Goal: Task Accomplishment & Management: Use online tool/utility

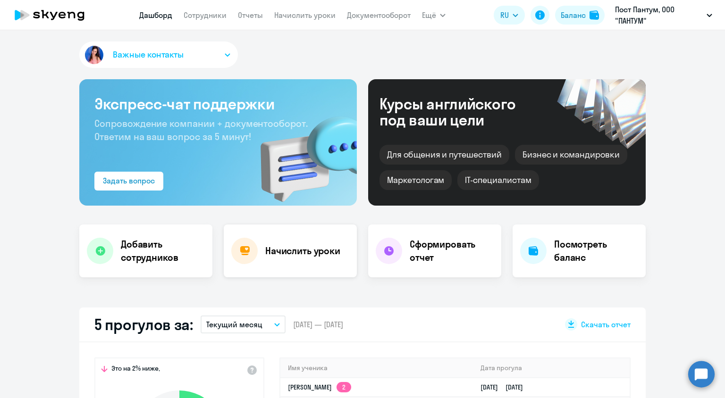
click at [321, 253] on h4 "Начислить уроки" at bounding box center [302, 251] width 75 height 13
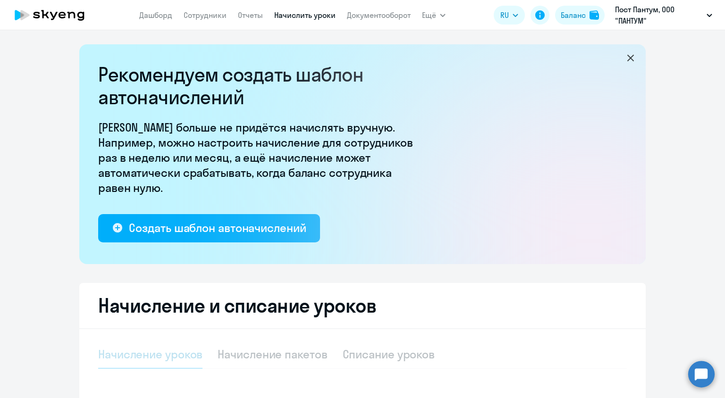
select select "10"
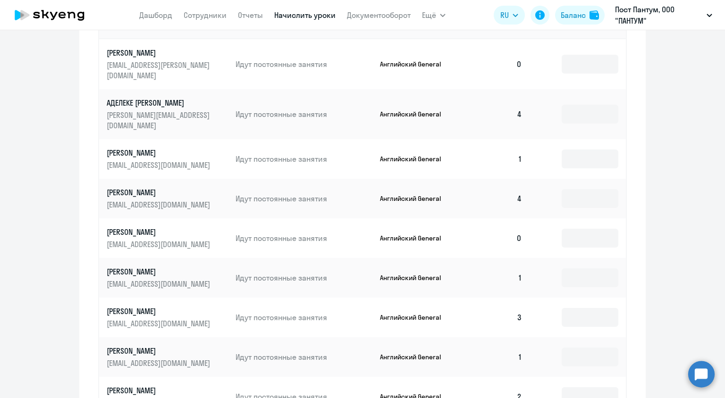
scroll to position [461, 0]
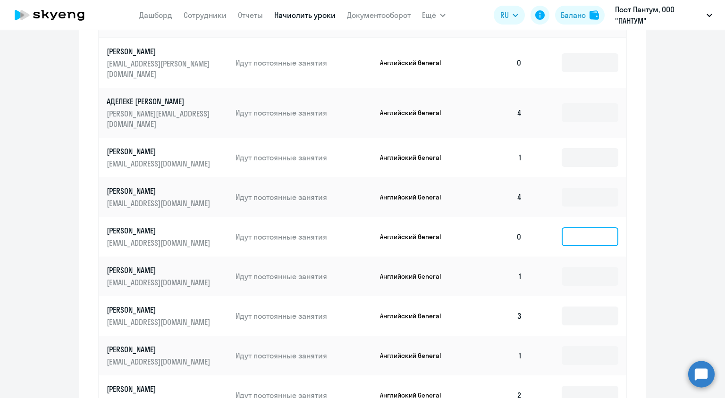
click at [578, 228] on input at bounding box center [590, 237] width 57 height 19
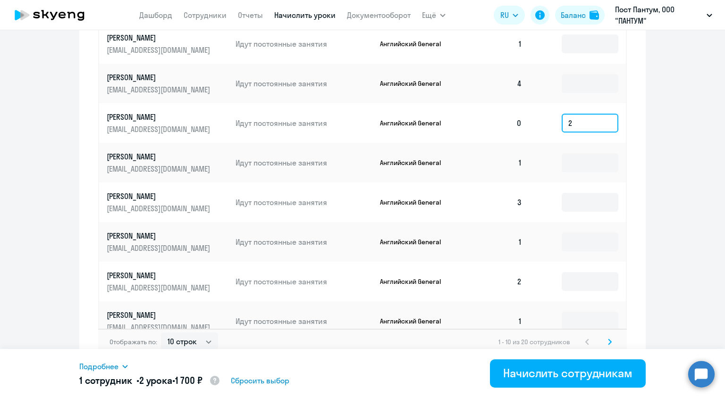
scroll to position [576, 0]
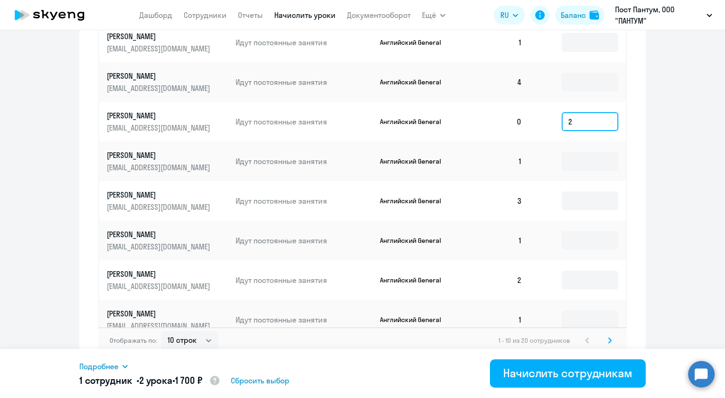
type input "2"
click at [608, 338] on icon at bounding box center [609, 340] width 3 height 5
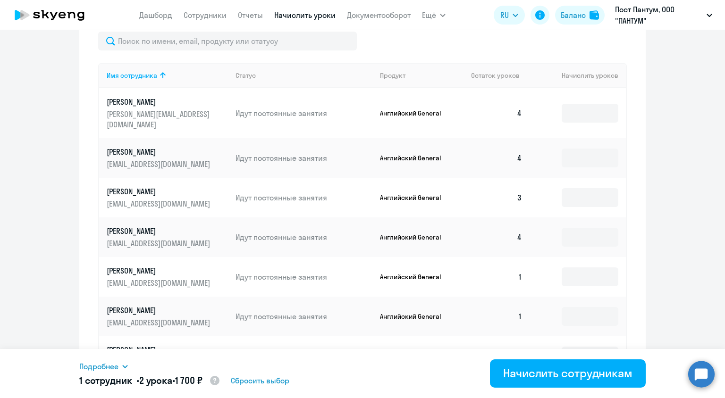
scroll to position [410, 0]
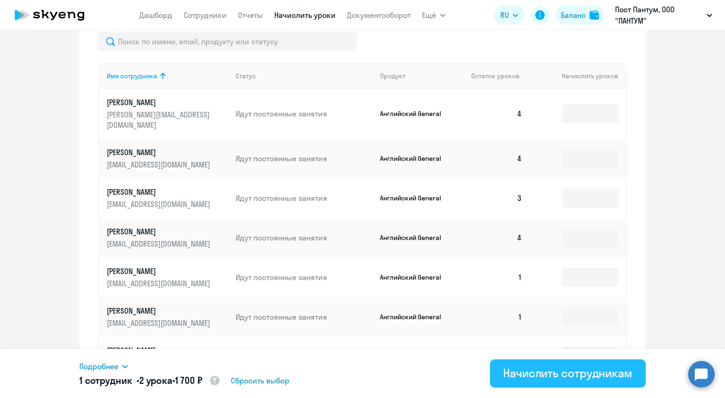
click at [585, 380] on div "Начислить сотрудникам" at bounding box center [567, 373] width 129 height 15
